Goal: Navigation & Orientation: Find specific page/section

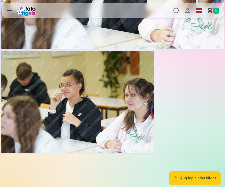
scroll to position [990, 0]
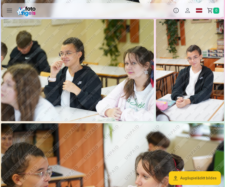
click at [193, 103] on img at bounding box center [190, 70] width 68 height 102
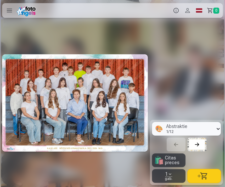
scroll to position [0, 2401]
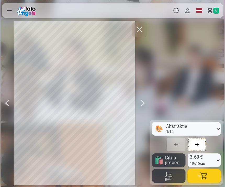
click at [141, 30] on button "button" at bounding box center [139, 29] width 15 height 15
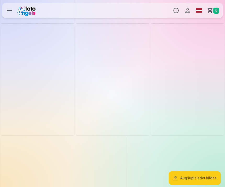
scroll to position [1907, 0]
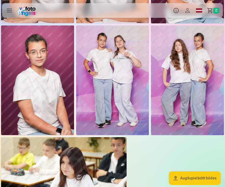
click at [191, 110] on img at bounding box center [187, 79] width 73 height 109
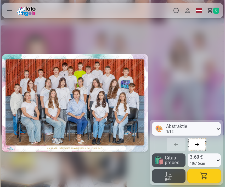
scroll to position [0, 4202]
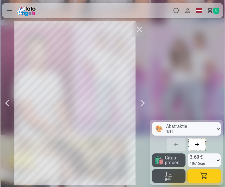
click at [139, 33] on button "button" at bounding box center [139, 29] width 15 height 15
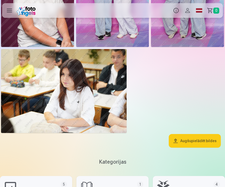
scroll to position [1998, 0]
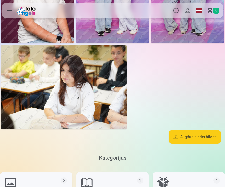
click at [111, 114] on img at bounding box center [64, 87] width 126 height 84
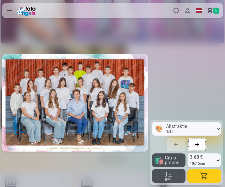
scroll to position [0, 4352]
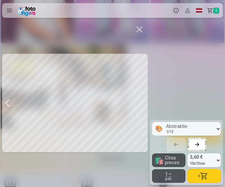
click at [139, 34] on button "button" at bounding box center [139, 29] width 15 height 15
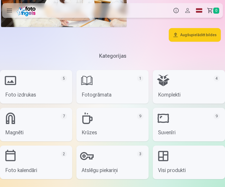
scroll to position [2111, 0]
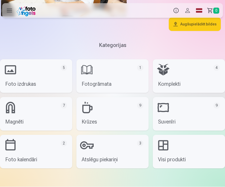
click at [90, 158] on link "Atslēgu piekariņi 3" at bounding box center [112, 151] width 72 height 33
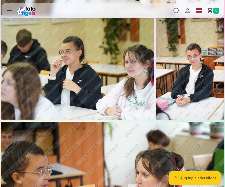
scroll to position [993, 0]
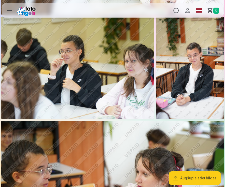
click at [178, 83] on img at bounding box center [190, 68] width 68 height 102
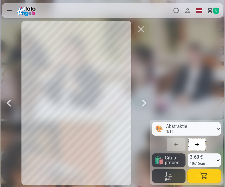
scroll to position [0, 2401]
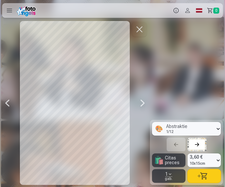
click at [139, 29] on button "button" at bounding box center [139, 29] width 15 height 15
